Goal: Transaction & Acquisition: Obtain resource

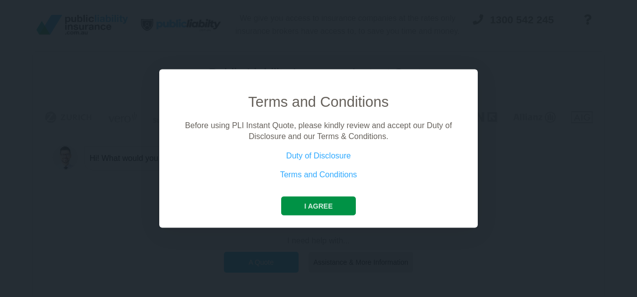
click at [328, 204] on button "I agree" at bounding box center [318, 206] width 74 height 19
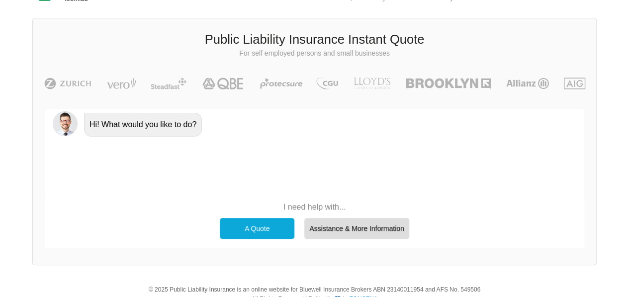
scroll to position [50, 0]
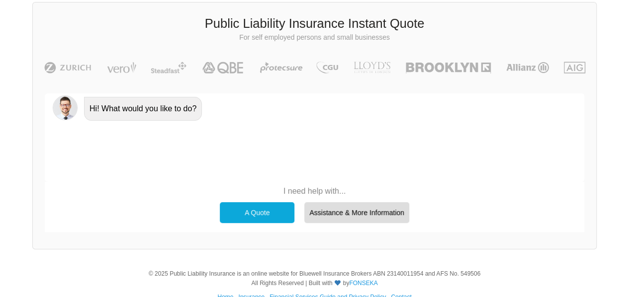
click at [260, 210] on div "A Quote" at bounding box center [257, 212] width 75 height 21
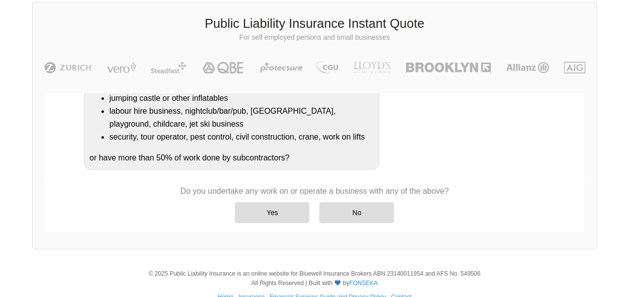
scroll to position [222, 0]
click at [365, 214] on div "No" at bounding box center [356, 212] width 75 height 21
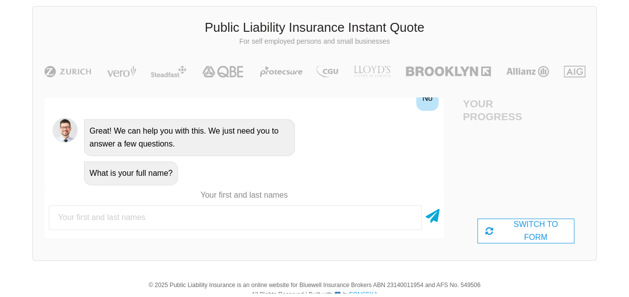
scroll to position [50, 0]
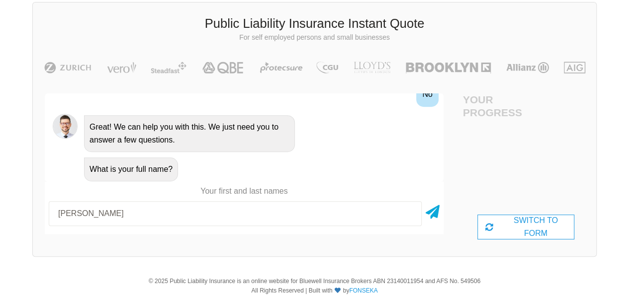
drag, startPoint x: 113, startPoint y: 216, endPoint x: 88, endPoint y: 216, distance: 25.4
click at [88, 216] on input "[PERSON_NAME]" at bounding box center [235, 213] width 373 height 25
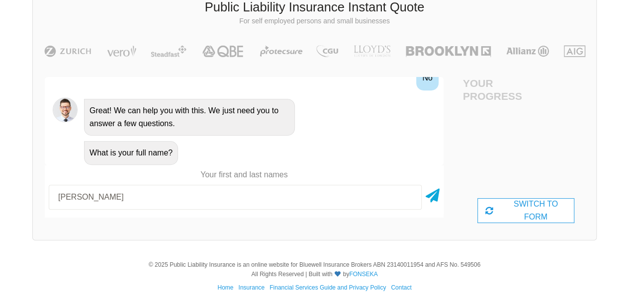
scroll to position [76, 0]
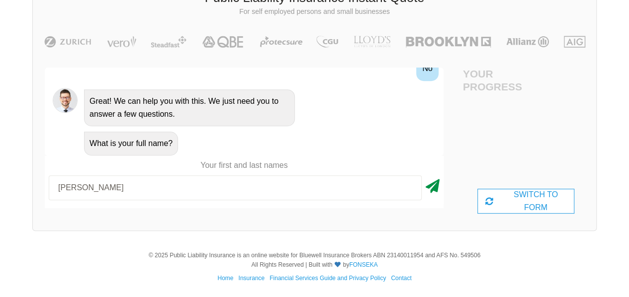
type input "[PERSON_NAME]"
click at [436, 190] on icon at bounding box center [433, 185] width 14 height 18
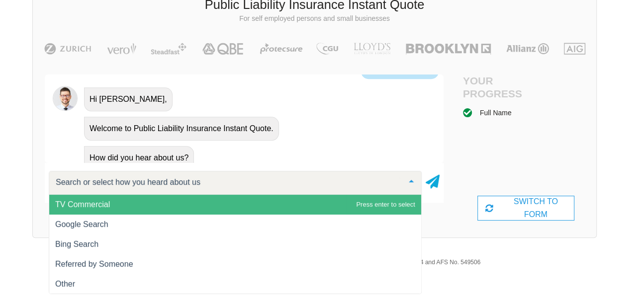
scroll to position [506, 0]
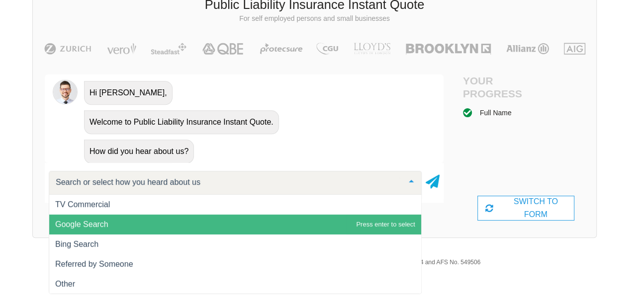
click at [98, 224] on span "Google Search" at bounding box center [81, 224] width 53 height 8
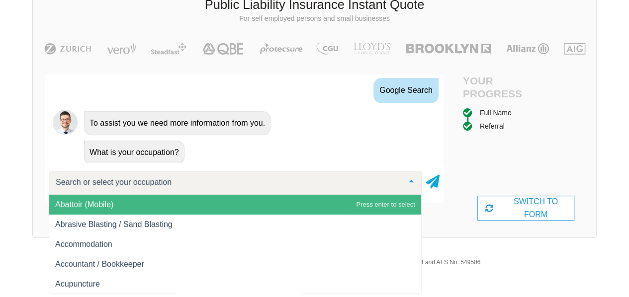
scroll to position [601, 0]
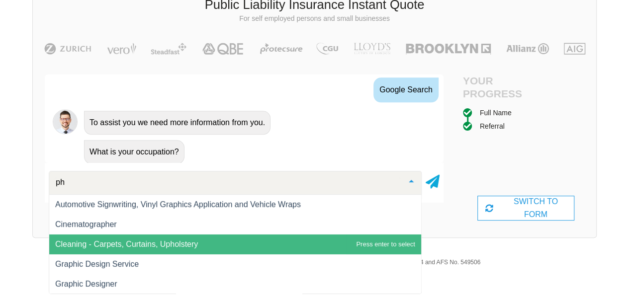
type input "phy"
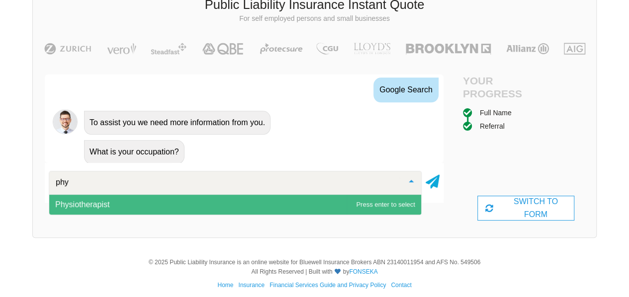
click at [197, 212] on span "Physiotherapist" at bounding box center [235, 205] width 372 height 20
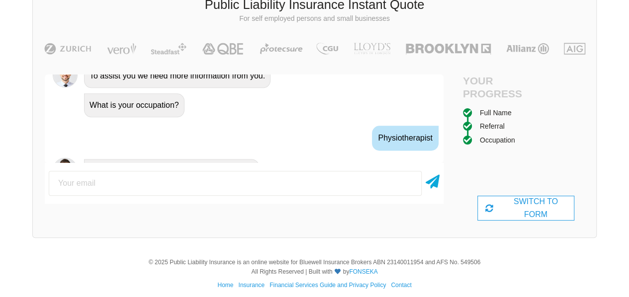
scroll to position [667, 0]
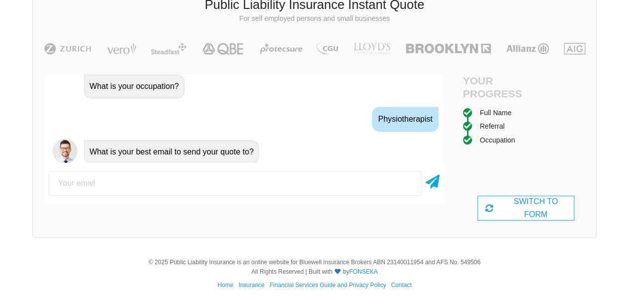
click at [191, 179] on input "email" at bounding box center [235, 183] width 373 height 25
type input "[EMAIL_ADDRESS][DOMAIN_NAME]"
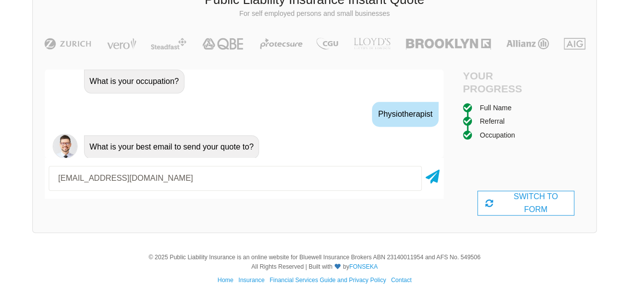
scroll to position [76, 0]
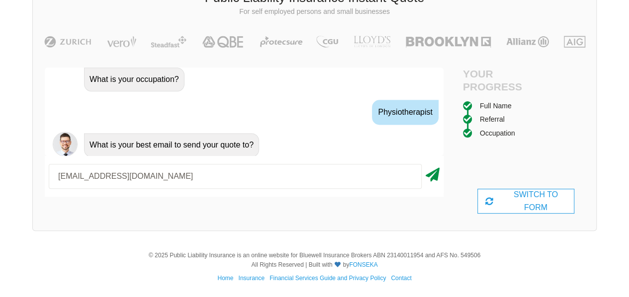
click at [430, 173] on icon at bounding box center [433, 173] width 14 height 18
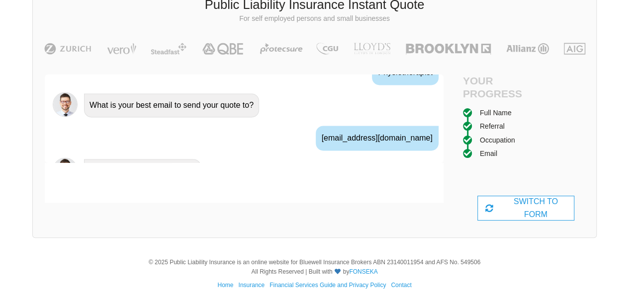
scroll to position [732, 0]
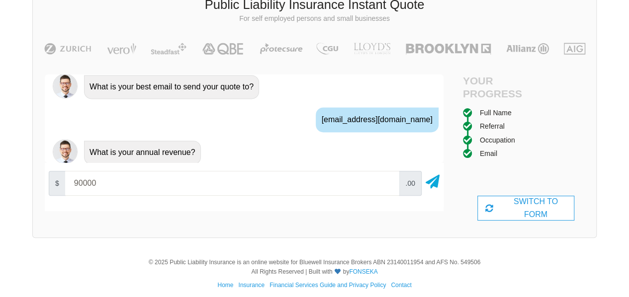
type input "90000"
click at [296, 156] on div "What is your annual revenue?" at bounding box center [258, 151] width 356 height 25
click at [430, 185] on icon at bounding box center [433, 180] width 14 height 18
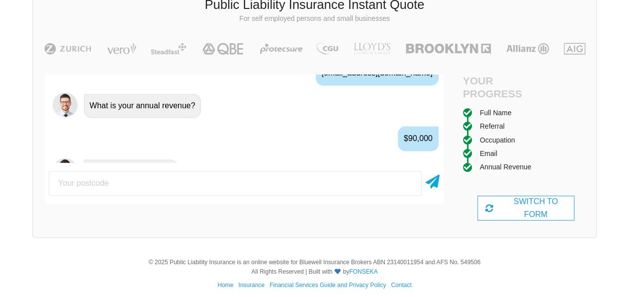
scroll to position [797, 0]
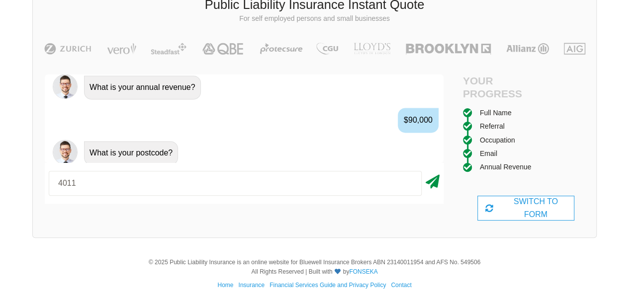
type input "4011"
click at [432, 183] on icon at bounding box center [433, 180] width 14 height 18
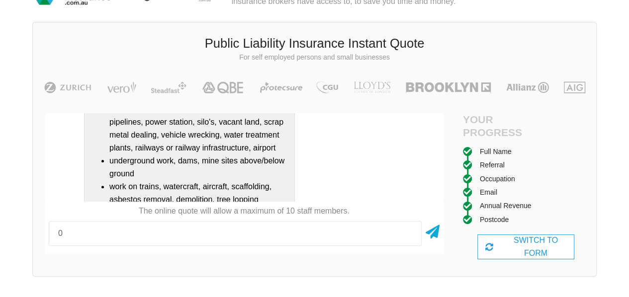
scroll to position [0, 0]
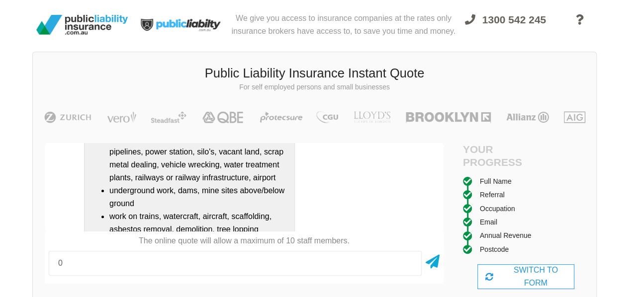
type input "0"
click at [88, 21] on img at bounding box center [81, 25] width 99 height 28
